Goal: Transaction & Acquisition: Purchase product/service

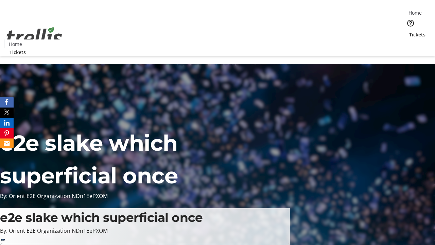
click at [409, 31] on span "Tickets" at bounding box center [417, 34] width 16 height 7
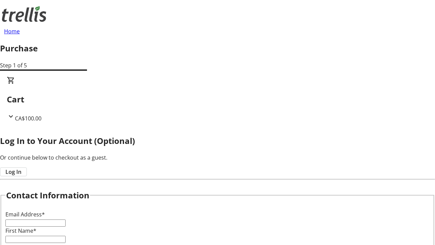
type input "FREE"
type input "[PERSON_NAME][EMAIL_ADDRESS][DOMAIN_NAME]"
type input "[PERSON_NAME]"
